Goal: Information Seeking & Learning: Check status

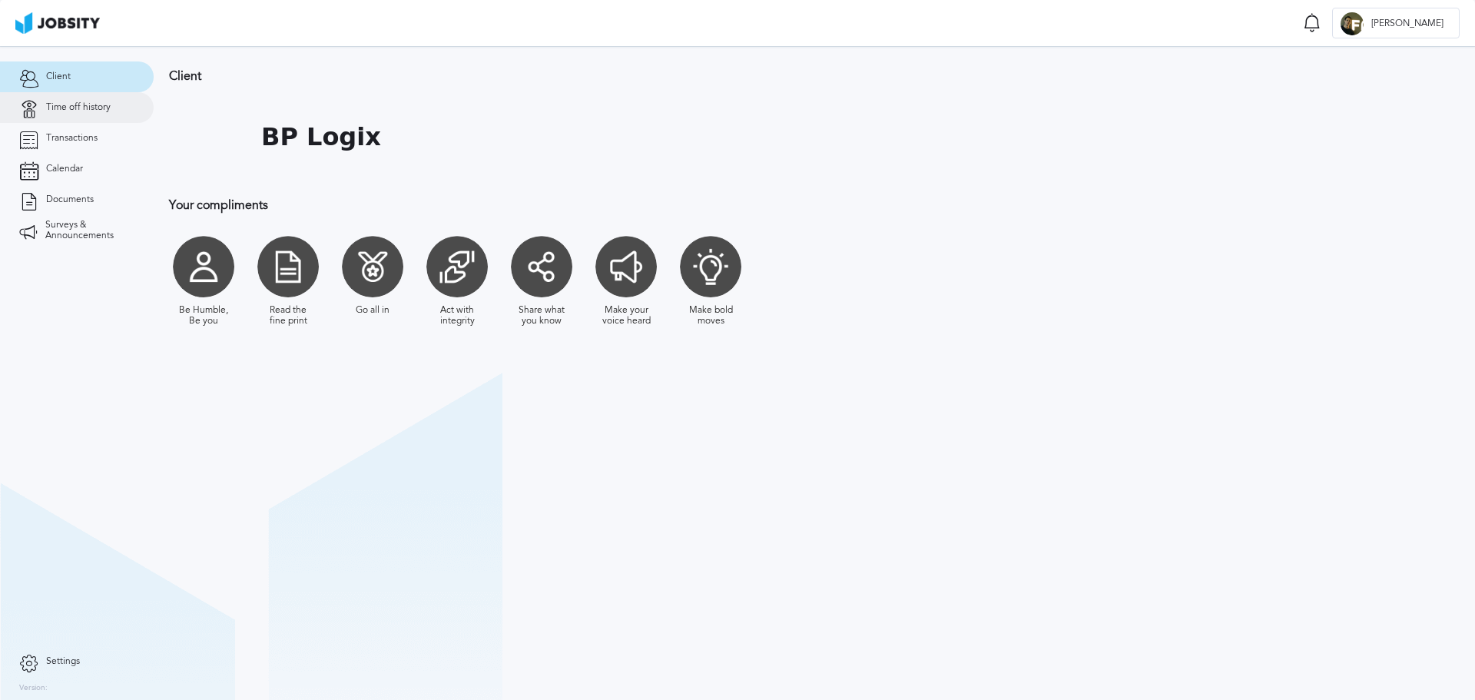
click at [68, 119] on link "Time off history" at bounding box center [77, 107] width 154 height 31
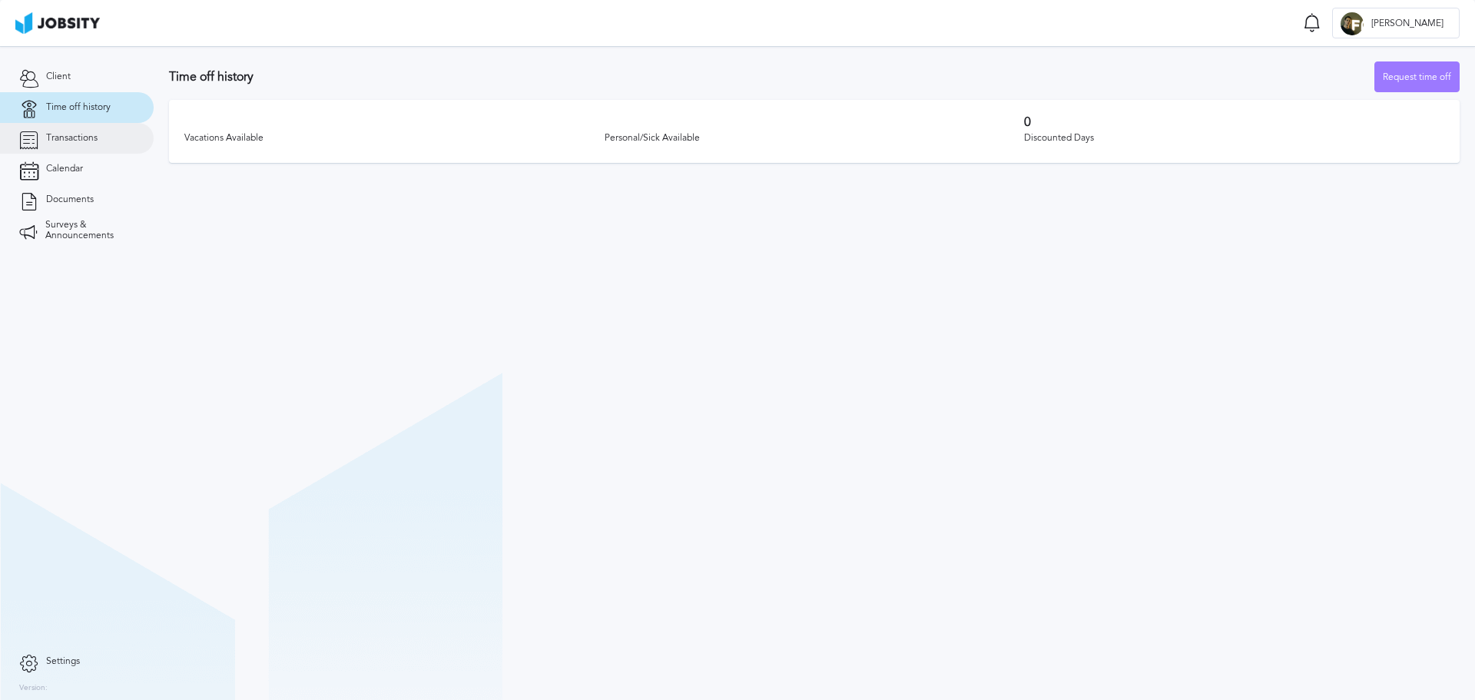
click at [55, 130] on link "Transactions" at bounding box center [77, 138] width 154 height 31
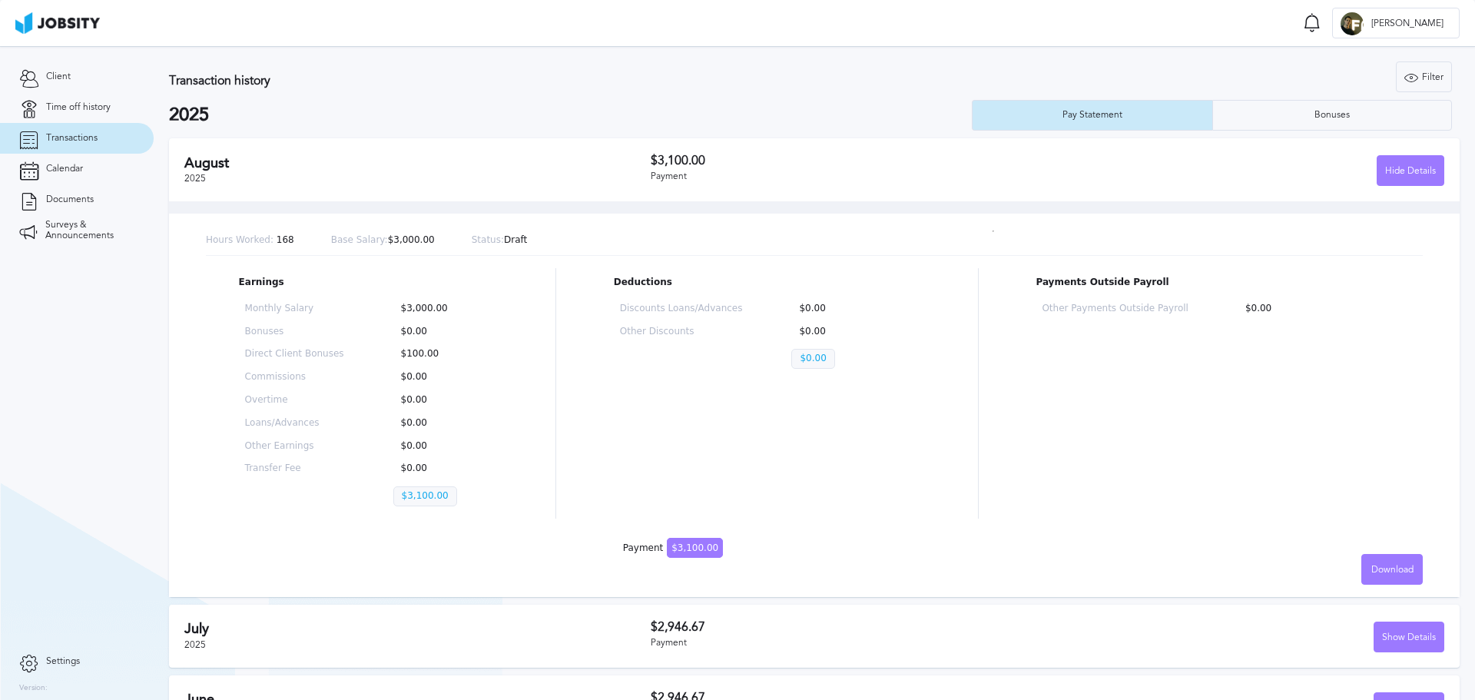
click at [419, 354] on p "$100.00" at bounding box center [442, 354] width 99 height 11
click at [420, 510] on div "Monthly Salary $3,000.00 Bonuses $0.00 Direct Client Bonuses $100.00 Commission…" at bounding box center [369, 407] width 260 height 221
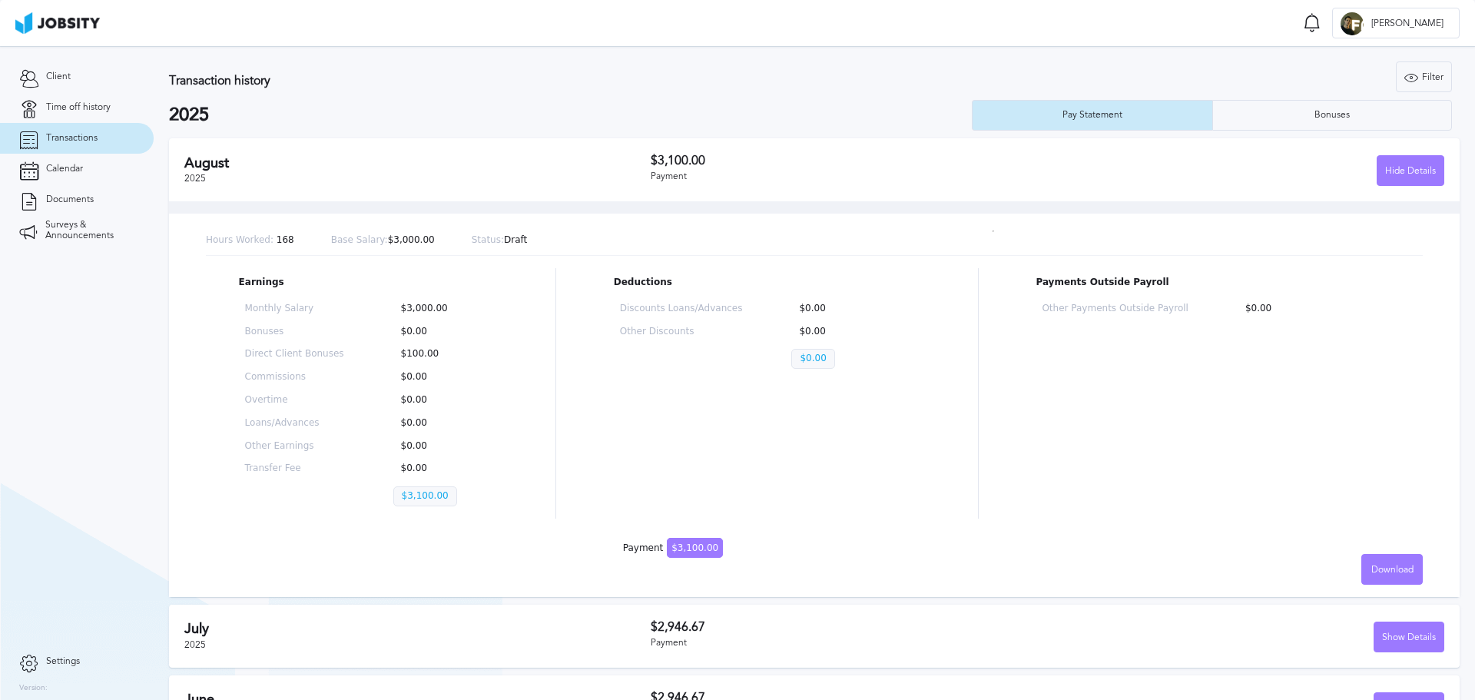
click at [729, 449] on div "Deductions Discounts Loans/Advances $0.00 Other Discounts $0.00 $0.00" at bounding box center [767, 393] width 307 height 251
click at [808, 361] on p "$0.00" at bounding box center [813, 359] width 43 height 20
click at [420, 313] on p "$3,000.00" at bounding box center [442, 309] width 99 height 11
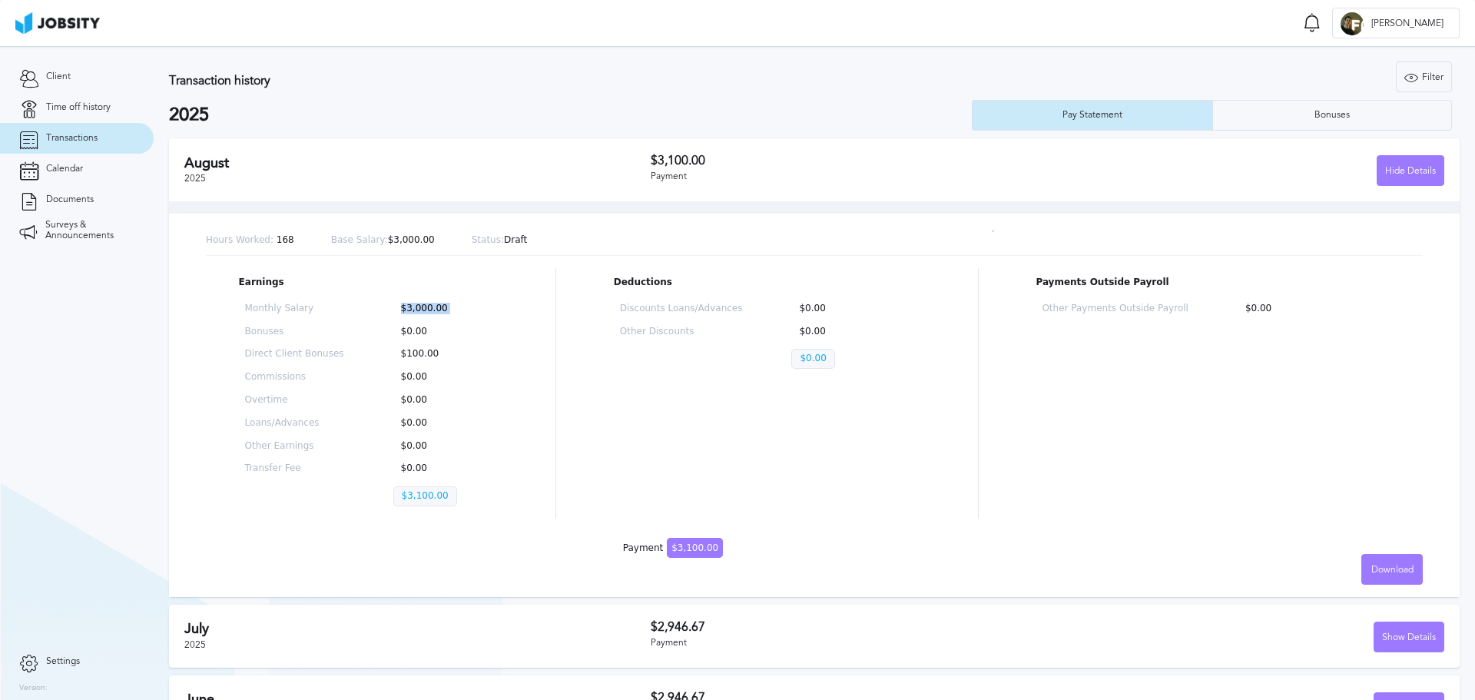
click at [420, 313] on p "$3,000.00" at bounding box center [442, 309] width 99 height 11
click at [324, 214] on div "Hours Worked: 168 Base Salary: $3,000.00 Status: Draft Earnings Monthly Salary …" at bounding box center [814, 399] width 1291 height 396
click at [321, 233] on div "Hours Worked: 168 Base Salary: $3,000.00 Status: Draft" at bounding box center [814, 241] width 1217 height 30
click at [1402, 161] on div "Hide Details" at bounding box center [1411, 171] width 66 height 31
